Goal: Transaction & Acquisition: Purchase product/service

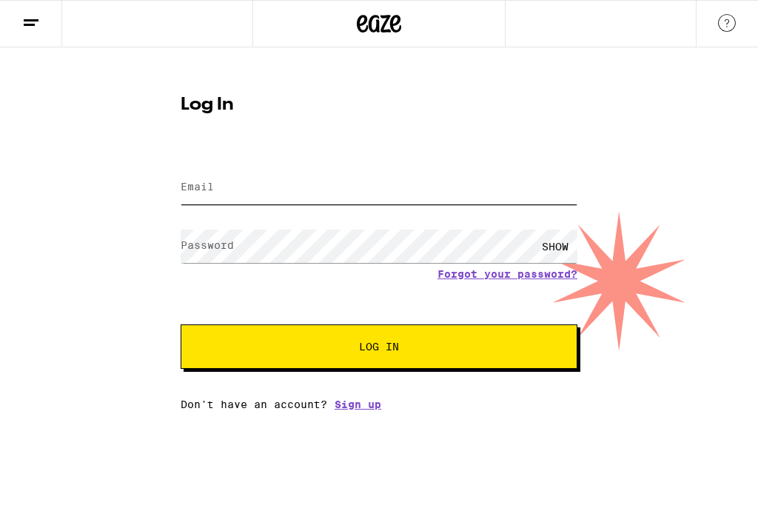
click at [269, 189] on input "Email" at bounding box center [379, 187] width 397 height 33
click at [204, 192] on label "Email" at bounding box center [197, 187] width 33 height 12
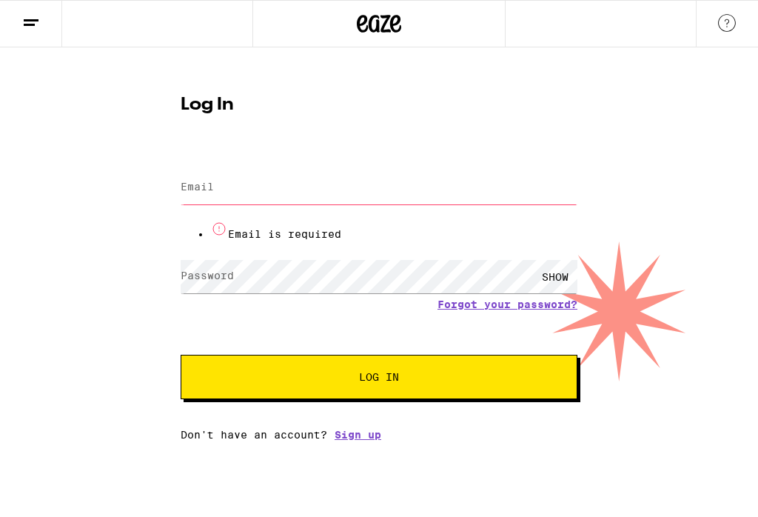
type input "[EMAIL_ADDRESS][DOMAIN_NAME]"
click at [379, 354] on button "Log In" at bounding box center [379, 376] width 397 height 44
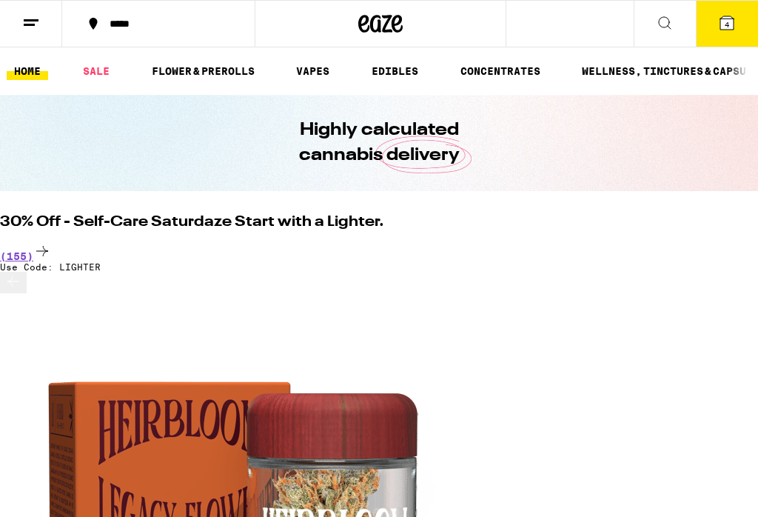
click at [661, 30] on icon at bounding box center [665, 23] width 18 height 18
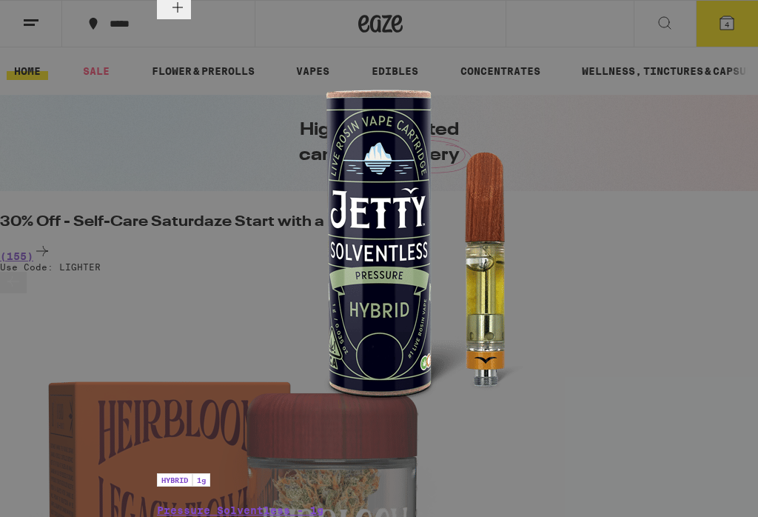
type input "jetty"
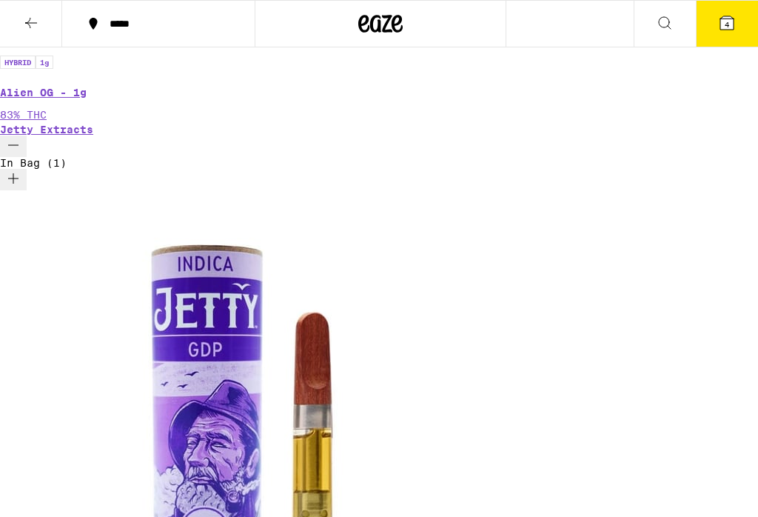
scroll to position [2319, 0]
